Goal: Task Accomplishment & Management: Complete application form

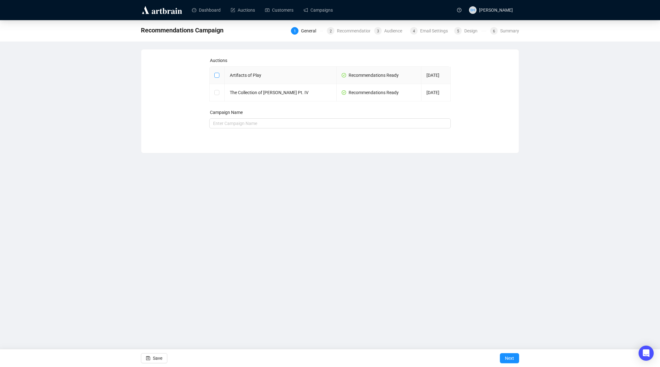
click at [215, 74] on input "checkbox" at bounding box center [216, 75] width 4 height 4
checkbox input "true"
type input "Artifacts of Play Campaign"
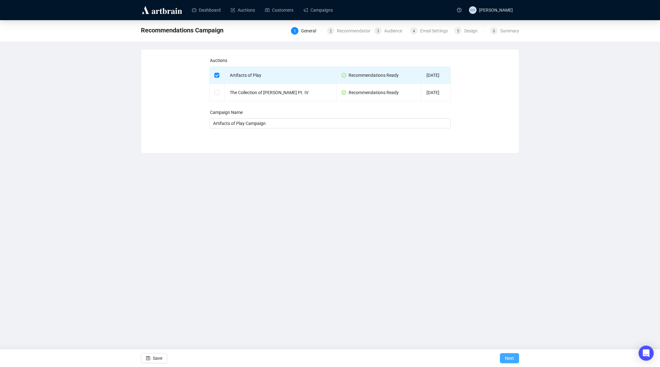
drag, startPoint x: 508, startPoint y: 360, endPoint x: 506, endPoint y: 362, distance: 3.4
click at [508, 360] on span "Next" at bounding box center [509, 359] width 9 height 18
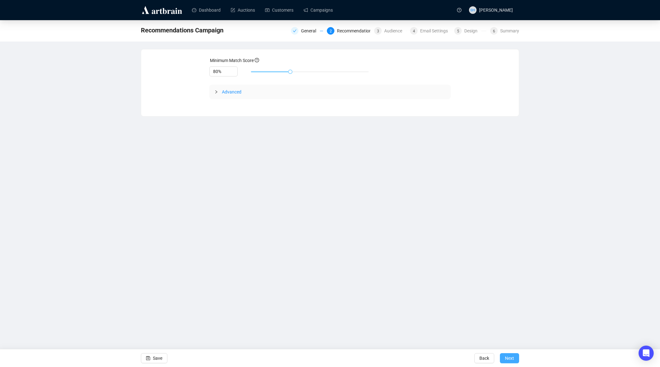
click at [507, 358] on span "Next" at bounding box center [509, 359] width 9 height 18
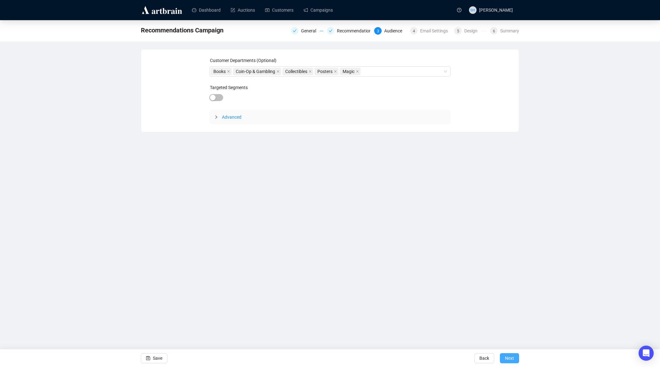
click at [508, 359] on span "Next" at bounding box center [509, 359] width 9 height 18
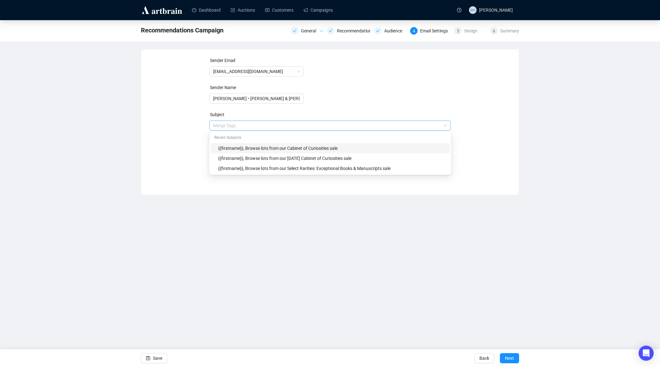
click at [286, 125] on span "Merge Tags {{firstname}}, Browse lots from our Cabinet of Curiosities sale" at bounding box center [330, 132] width 242 height 18
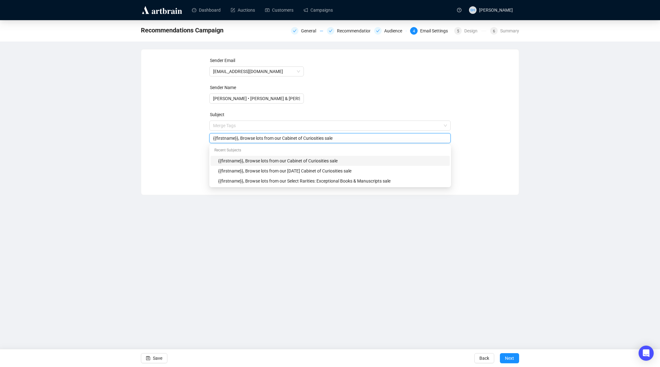
drag, startPoint x: 284, startPoint y: 137, endPoint x: 329, endPoint y: 140, distance: 45.2
click at [328, 139] on input "{{firstname}}, Browse lots from our Cabinet of Curiosities sale" at bounding box center [330, 138] width 234 height 7
type input "{{firstname}}, Browse lots from our Artifacts of Play sale"
click at [337, 304] on div "Dashboard Auctions Customers Campaigns SH [PERSON_NAME] Recommendations Campaig…" at bounding box center [330, 183] width 660 height 367
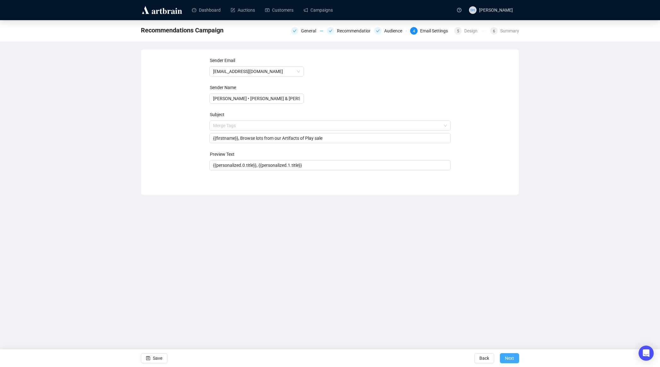
click at [506, 358] on span "Next" at bounding box center [509, 359] width 9 height 18
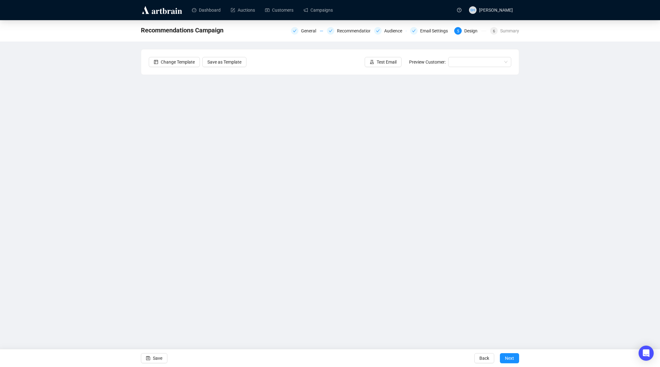
drag, startPoint x: 89, startPoint y: 158, endPoint x: 91, endPoint y: 161, distance: 3.6
click at [89, 158] on div "Recommendations Campaign General Recommendations Audience Email Settings 5 Desi…" at bounding box center [330, 161] width 660 height 283
click at [97, 222] on div "Recommendations Campaign General Recommendations Audience Email Settings 5 Desi…" at bounding box center [330, 161] width 660 height 283
click at [89, 248] on div "Recommendations Campaign General Recommendations Audience Email Settings 5 Desi…" at bounding box center [330, 161] width 660 height 283
click at [39, 203] on div "Recommendations Campaign General Recommendations Audience Email Settings 5 Desi…" at bounding box center [330, 161] width 660 height 283
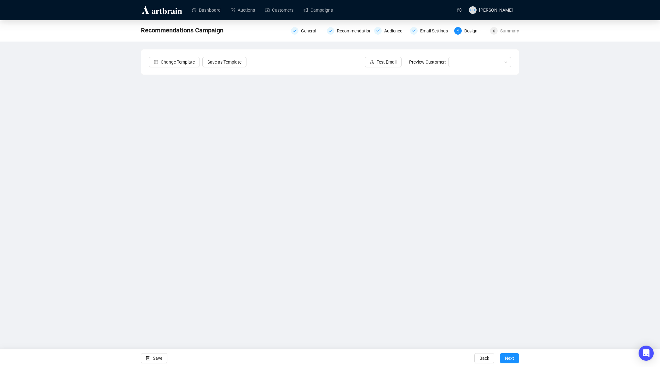
drag, startPoint x: 84, startPoint y: 247, endPoint x: 91, endPoint y: 246, distance: 7.7
click at [84, 247] on div "Recommendations Campaign General Recommendations Audience Email Settings 5 Desi…" at bounding box center [330, 161] width 660 height 283
click at [101, 245] on div "Recommendations Campaign General Recommendations Audience Email Settings 5 Desi…" at bounding box center [330, 161] width 660 height 283
click at [157, 358] on span "Save" at bounding box center [157, 359] width 9 height 18
click at [155, 361] on span "Save" at bounding box center [157, 359] width 9 height 18
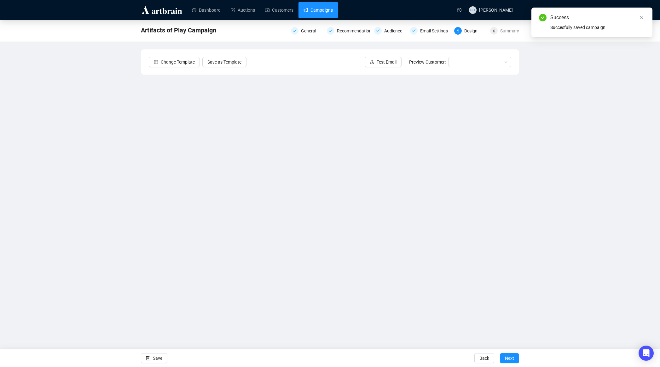
click at [318, 9] on link "Campaigns" at bounding box center [317, 10] width 29 height 16
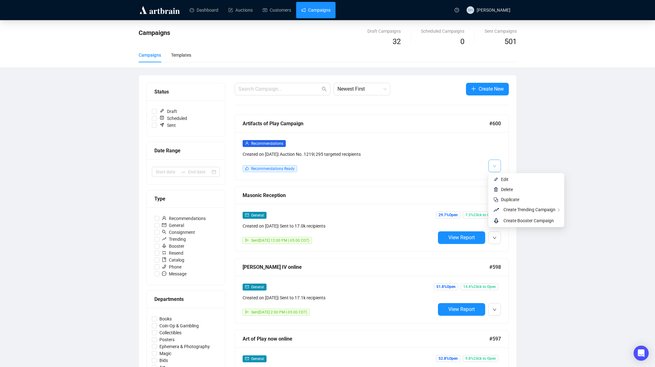
click at [493, 166] on icon "down" at bounding box center [495, 167] width 4 height 4
click at [494, 165] on icon "down" at bounding box center [495, 167] width 4 height 4
click at [428, 222] on span "Replicate This Recommendation's Design" at bounding box center [440, 221] width 79 height 5
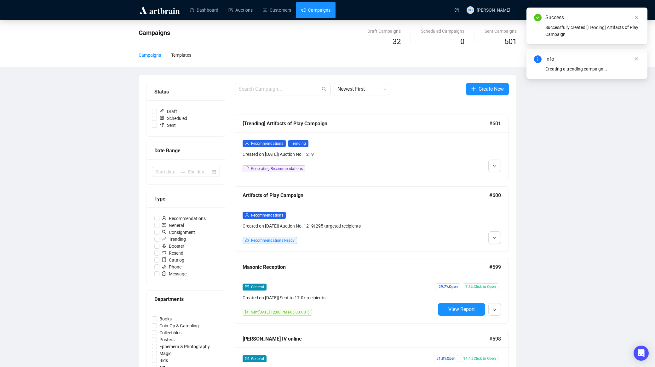
click at [413, 317] on div "General Created on [DATE] | Sent to 17.0k recipients Sent [DATE] 12:00 PM (-05:…" at bounding box center [372, 300] width 274 height 48
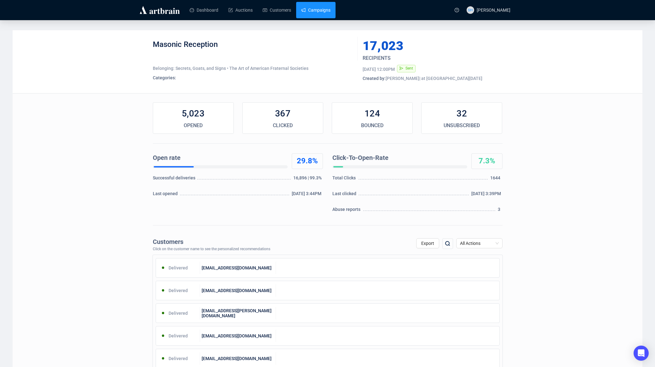
click at [318, 13] on link "Campaigns" at bounding box center [315, 10] width 29 height 16
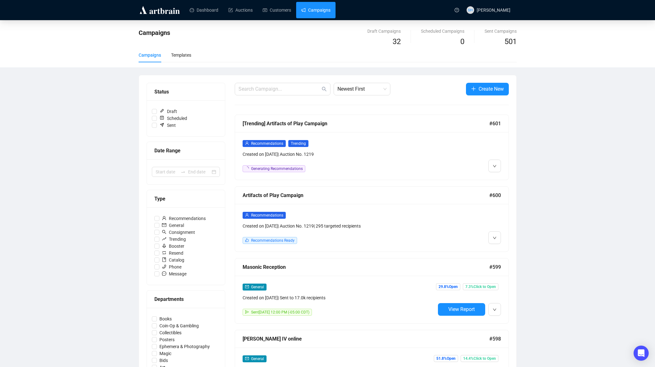
click at [317, 11] on link "Campaigns" at bounding box center [315, 10] width 29 height 16
